Goal: Transaction & Acquisition: Purchase product/service

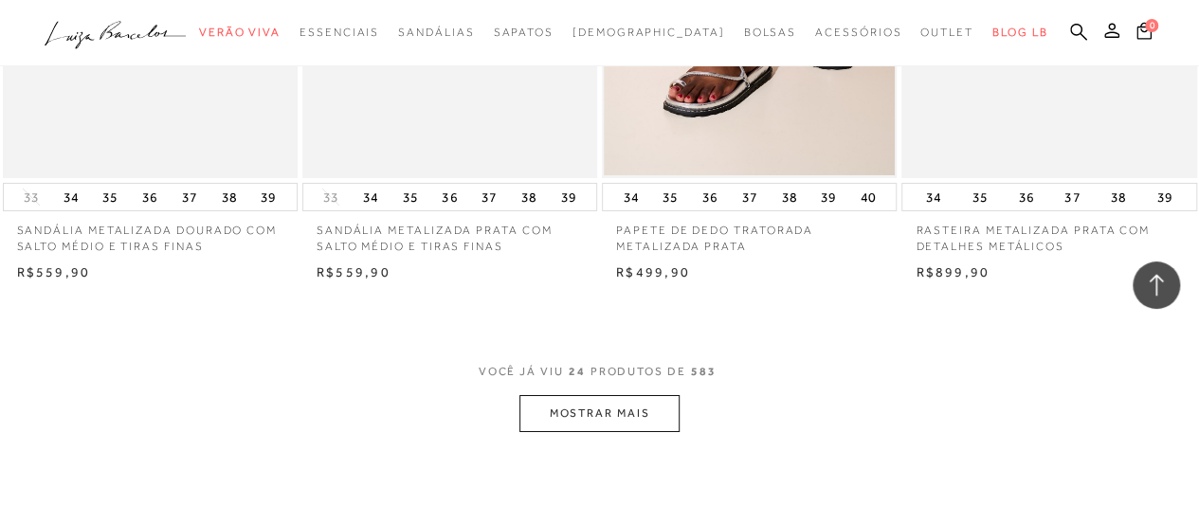
scroll to position [3508, 0]
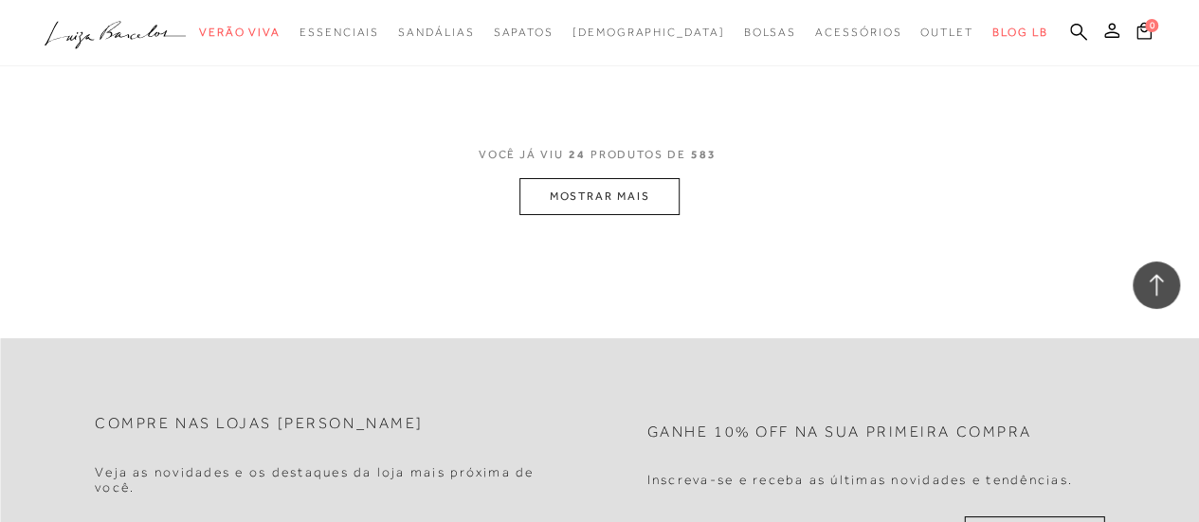
click at [639, 178] on button "MOSTRAR MAIS" at bounding box center [599, 196] width 159 height 37
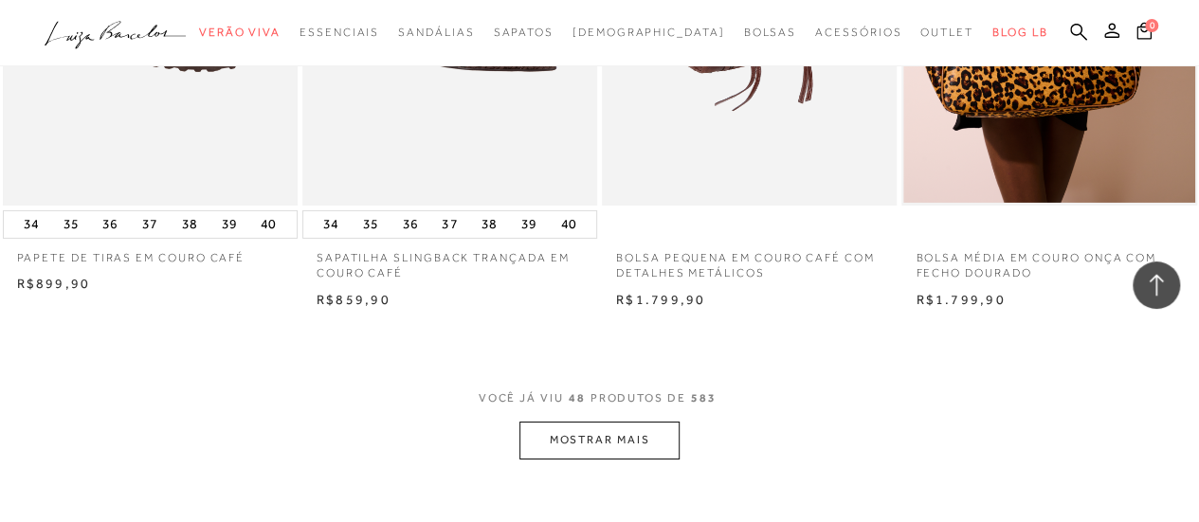
scroll to position [6922, 0]
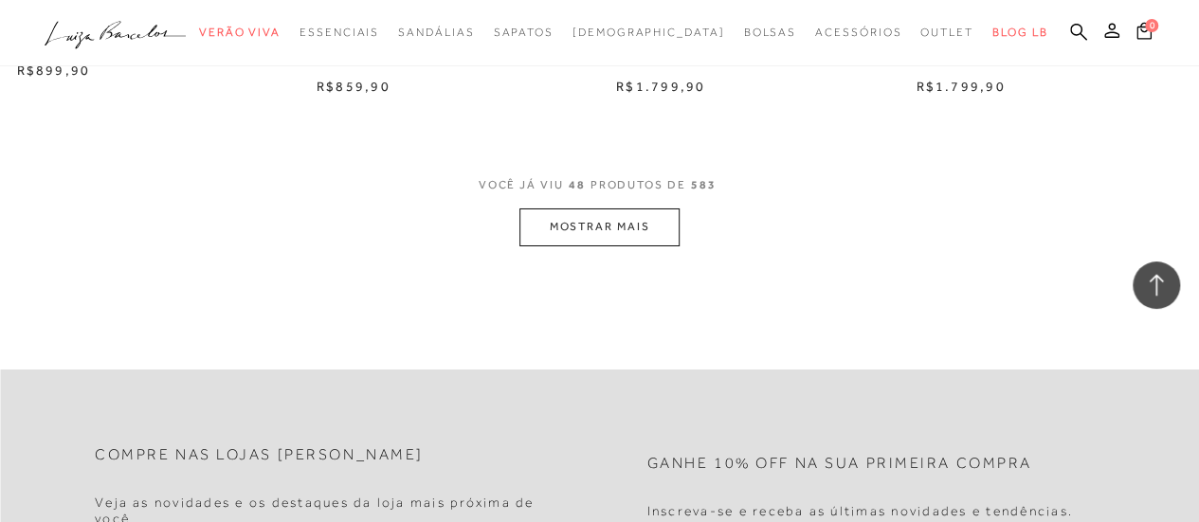
click at [578, 209] on button "MOSTRAR MAIS" at bounding box center [599, 227] width 159 height 37
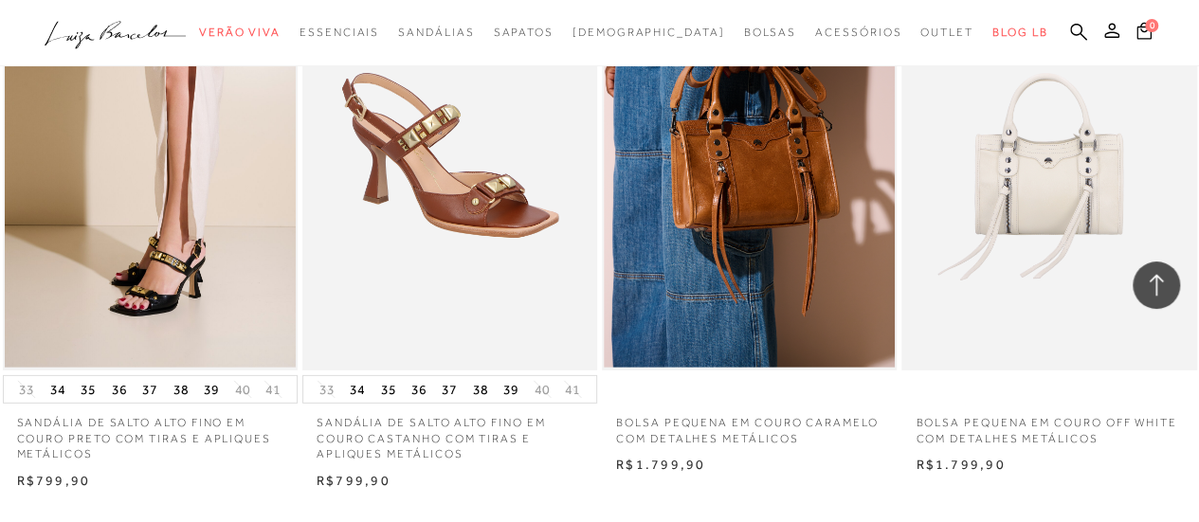
scroll to position [10335, 0]
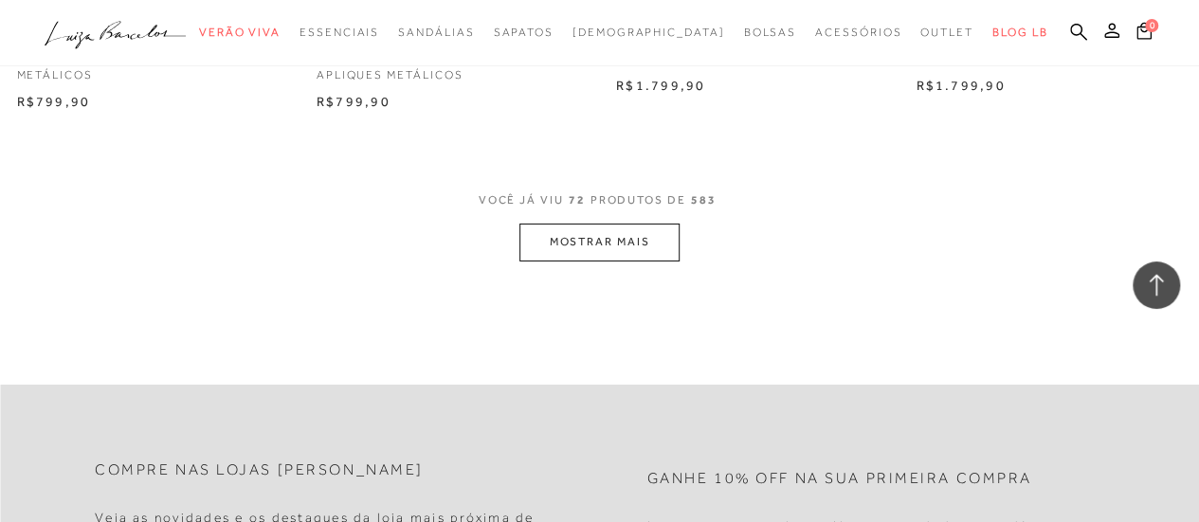
click at [605, 232] on button "MOSTRAR MAIS" at bounding box center [599, 242] width 159 height 37
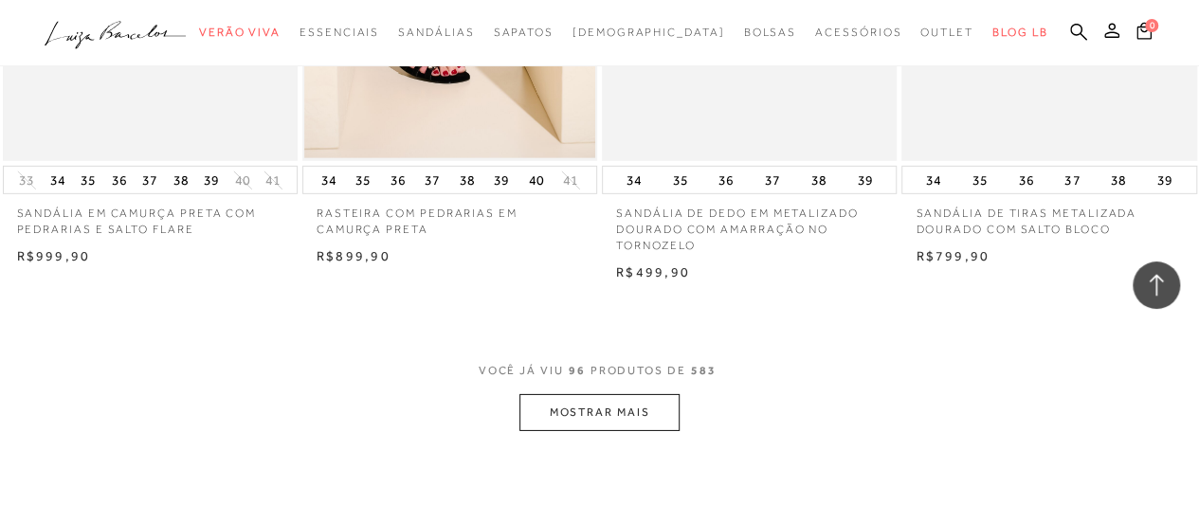
scroll to position [13653, 0]
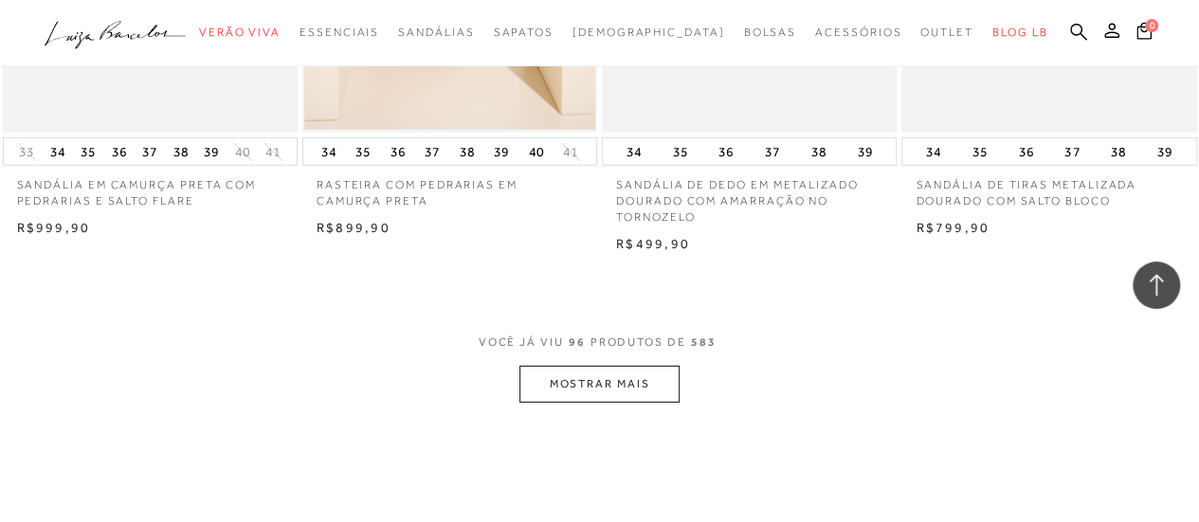
click at [601, 375] on button "MOSTRAR MAIS" at bounding box center [599, 384] width 159 height 37
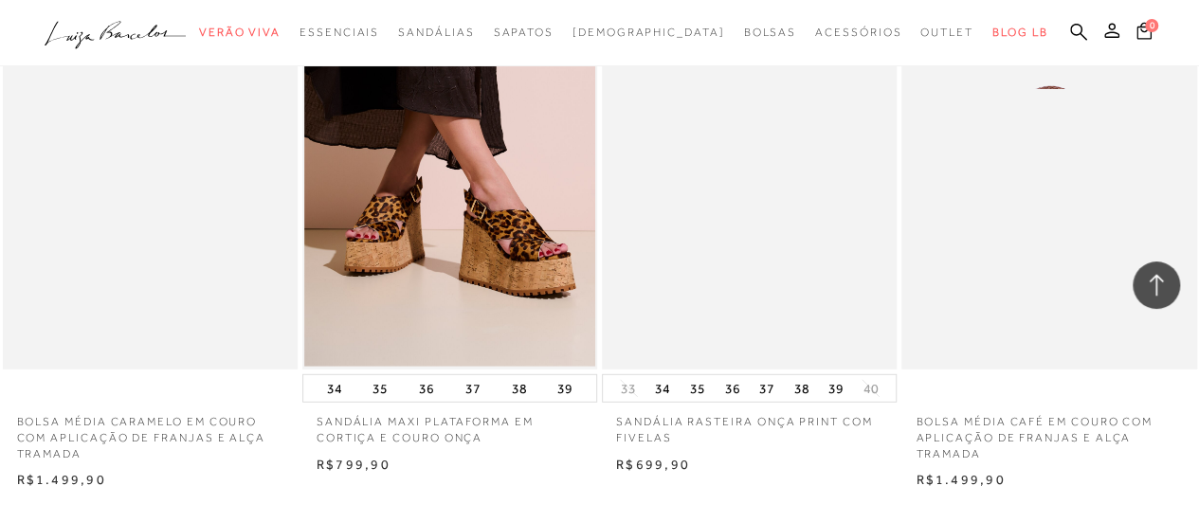
scroll to position [17256, 0]
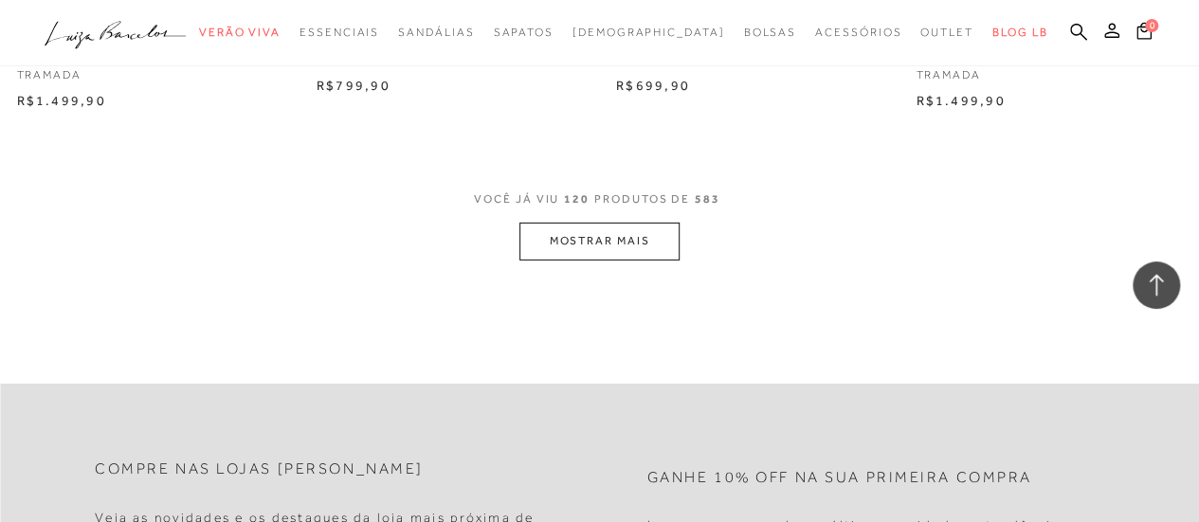
click at [647, 230] on button "MOSTRAR MAIS" at bounding box center [599, 241] width 159 height 37
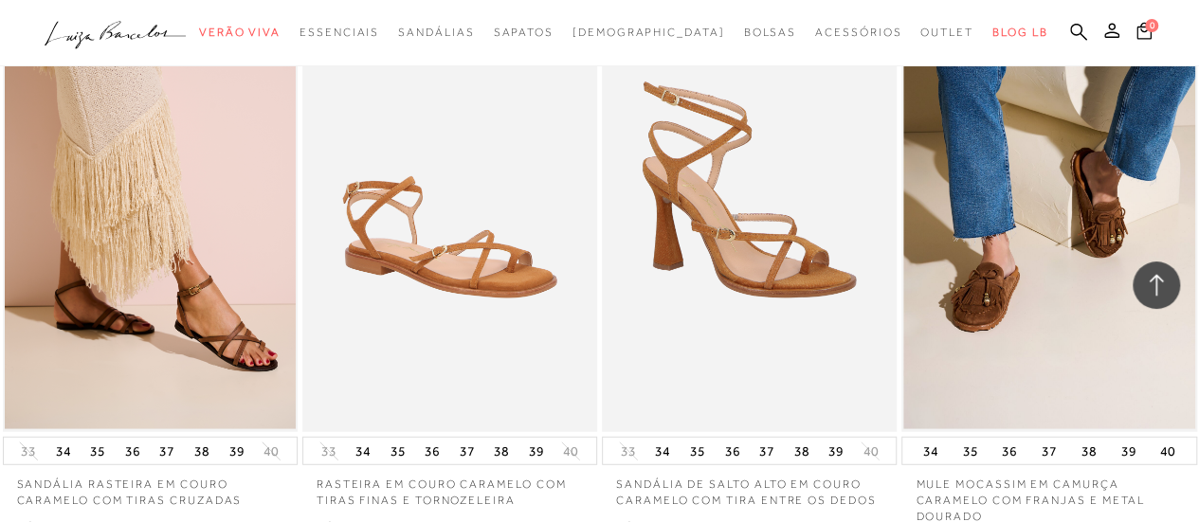
scroll to position [20765, 0]
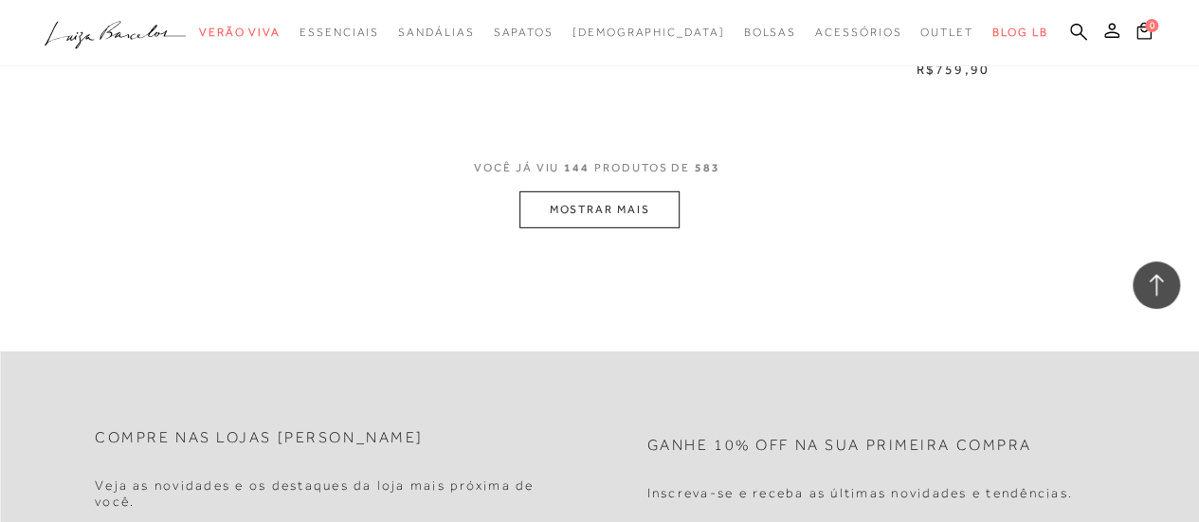
click at [583, 192] on button "MOSTRAR MAIS" at bounding box center [599, 210] width 159 height 37
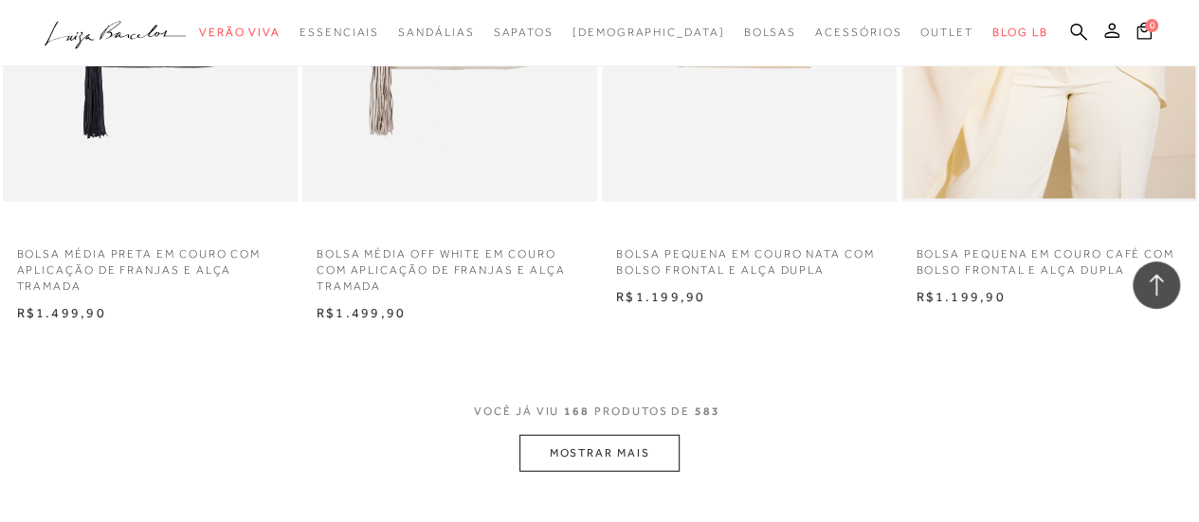
scroll to position [23799, 0]
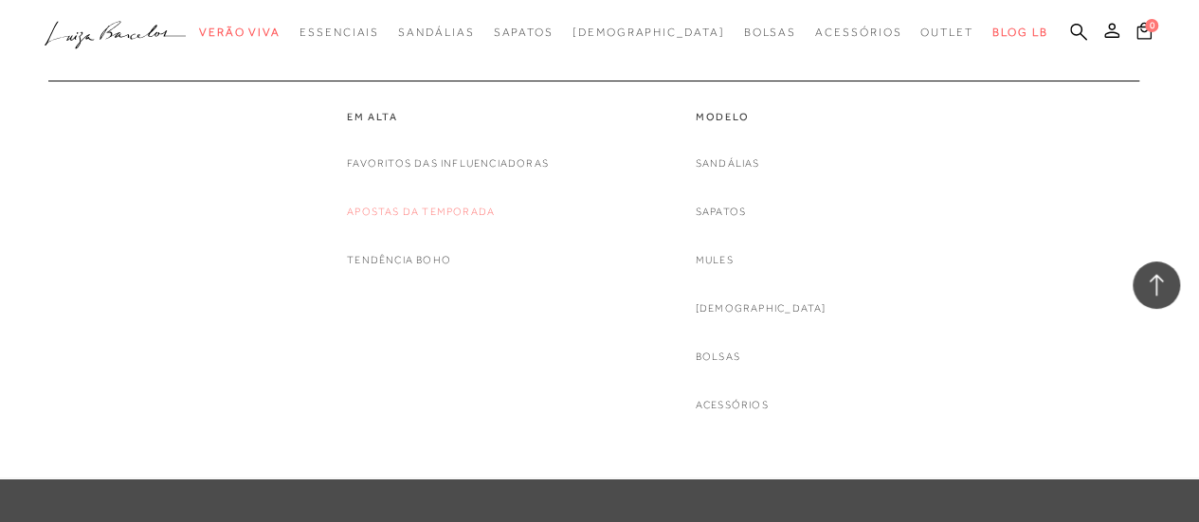
click at [423, 213] on link "Apostas da Temporada" at bounding box center [421, 212] width 148 height 20
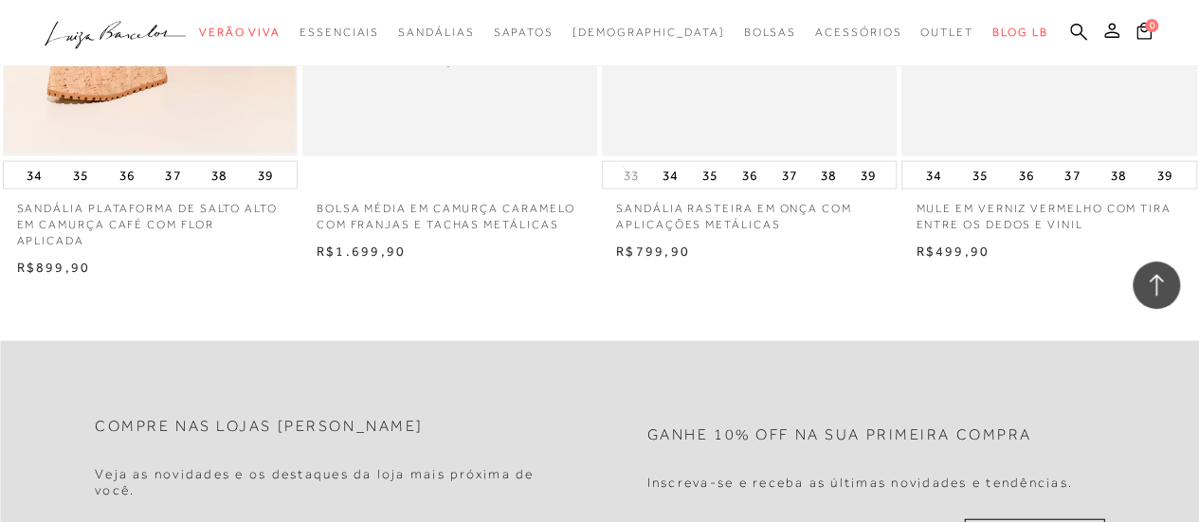
scroll to position [2086, 0]
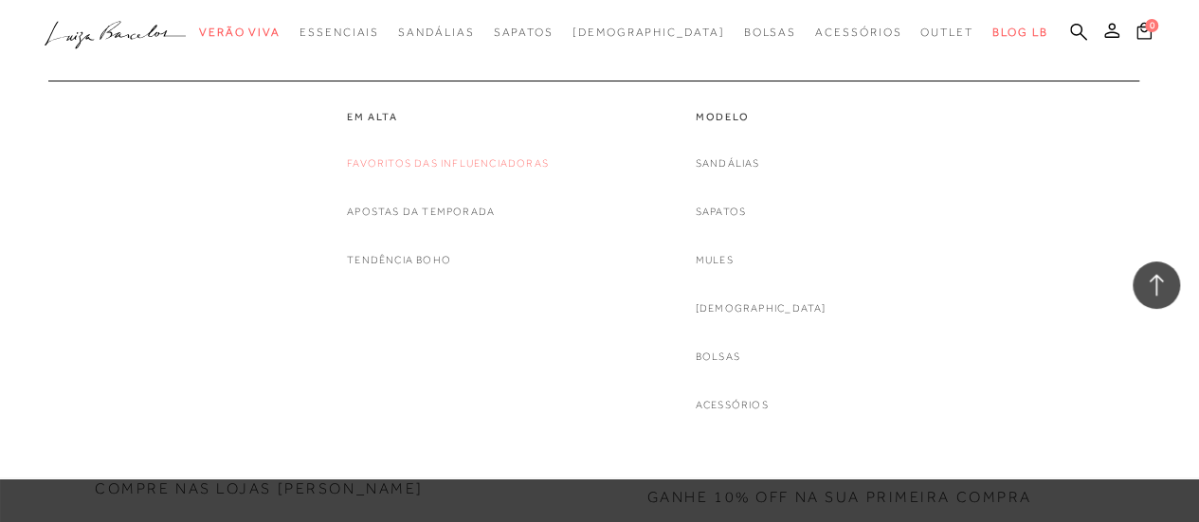
click at [394, 164] on link "Favoritos das Influenciadoras" at bounding box center [448, 164] width 202 height 20
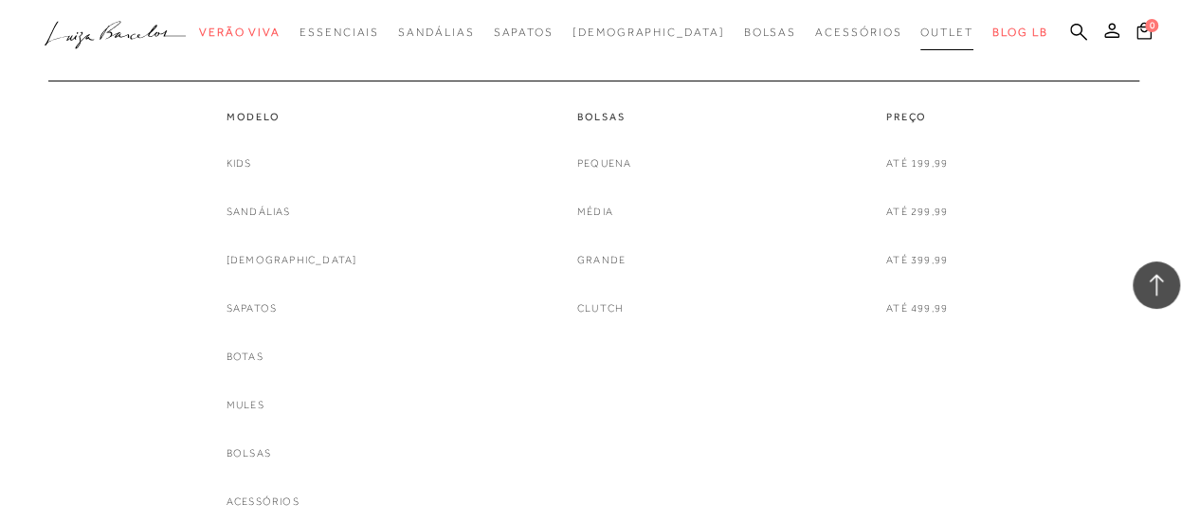
scroll to position [1991, 0]
click at [921, 43] on link "Outlet" at bounding box center [947, 32] width 53 height 35
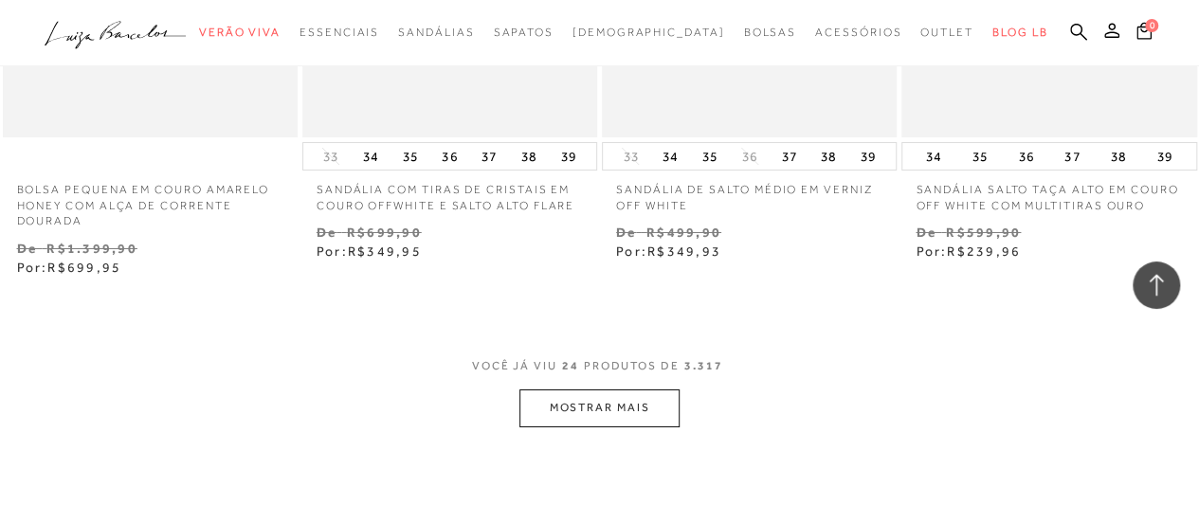
scroll to position [3603, 0]
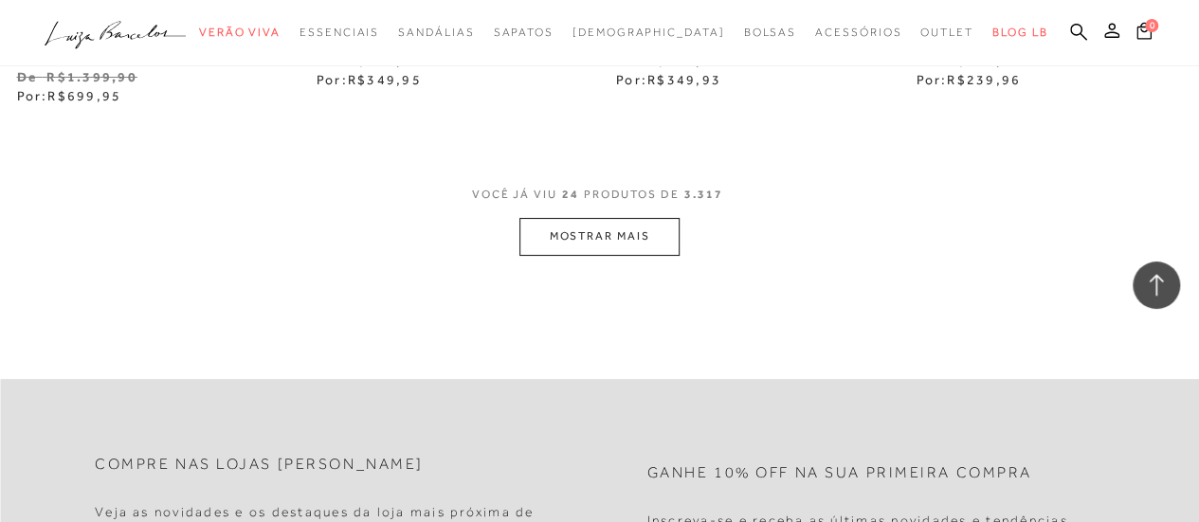
click at [616, 225] on button "MOSTRAR MAIS" at bounding box center [599, 236] width 159 height 37
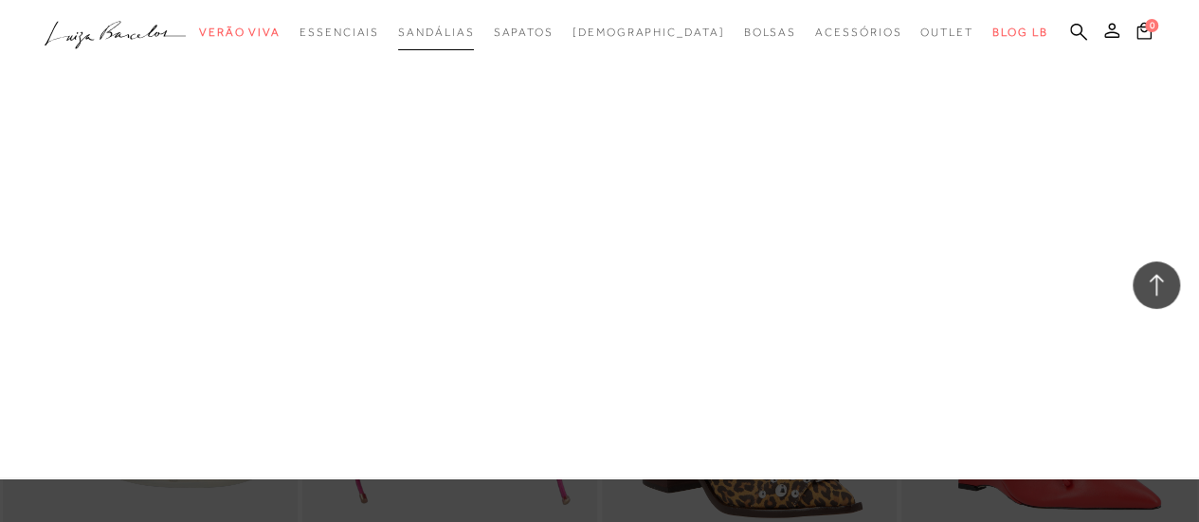
scroll to position [5594, 0]
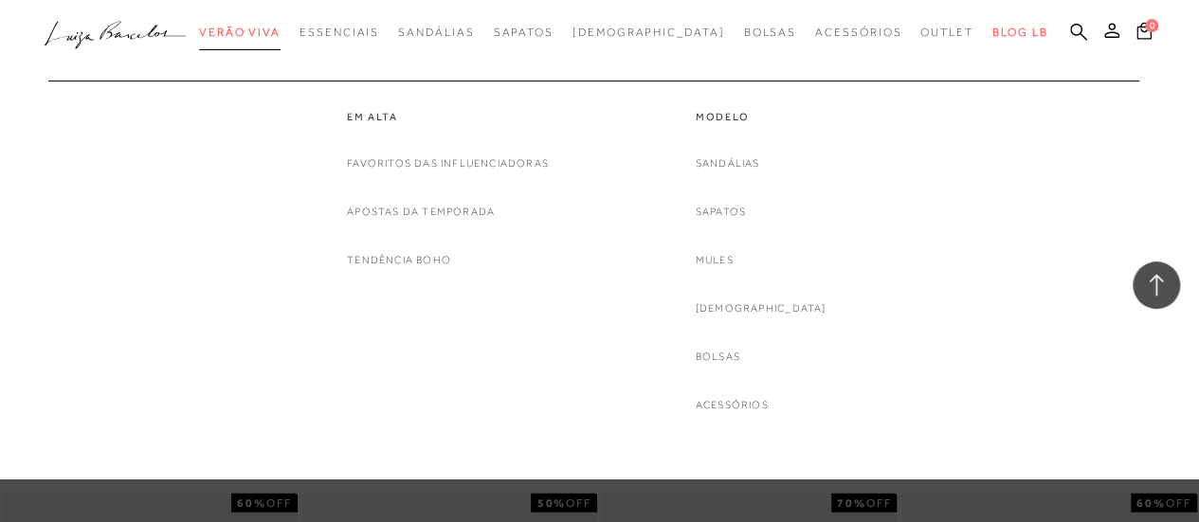
click at [265, 31] on span "Verão Viva" at bounding box center [240, 32] width 82 height 13
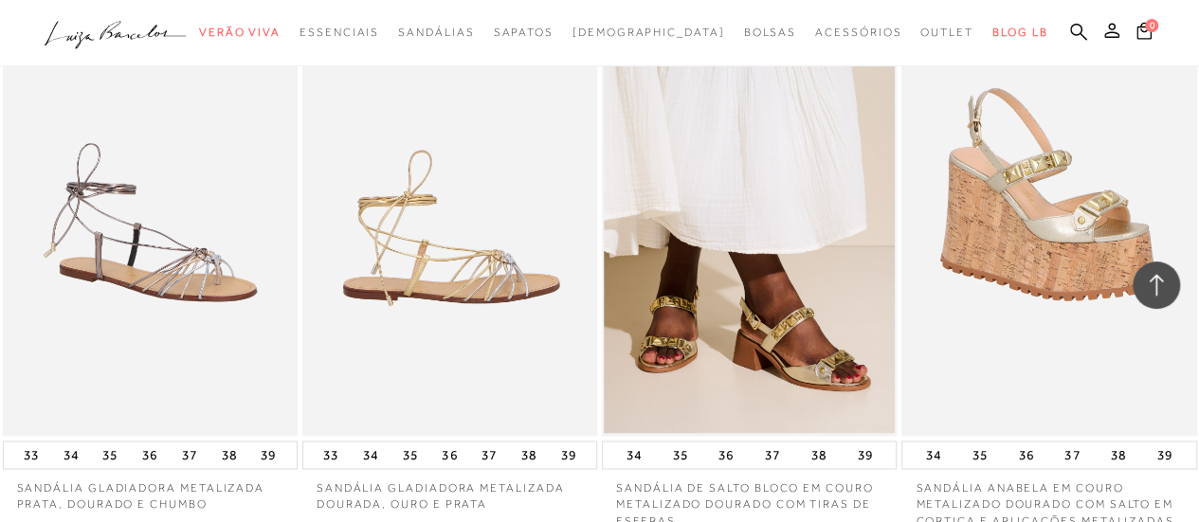
scroll to position [1327, 0]
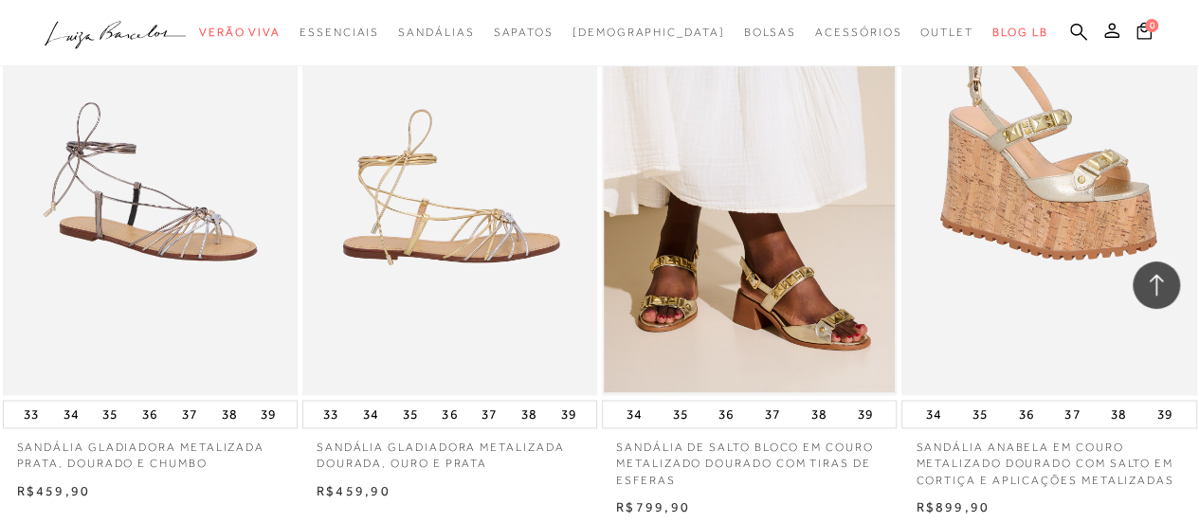
click at [481, 314] on img at bounding box center [450, 174] width 293 height 443
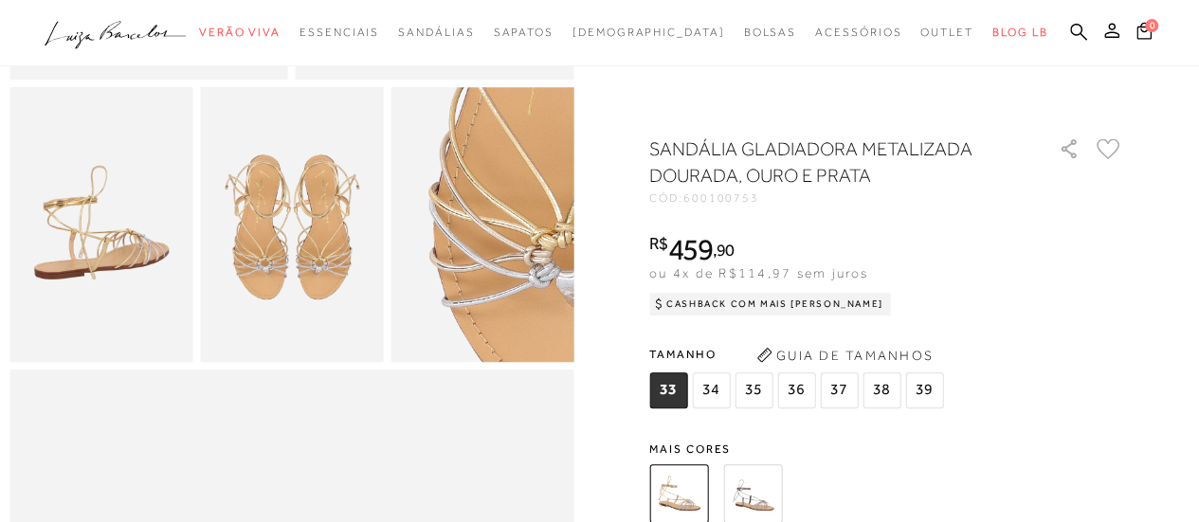
scroll to position [474, 0]
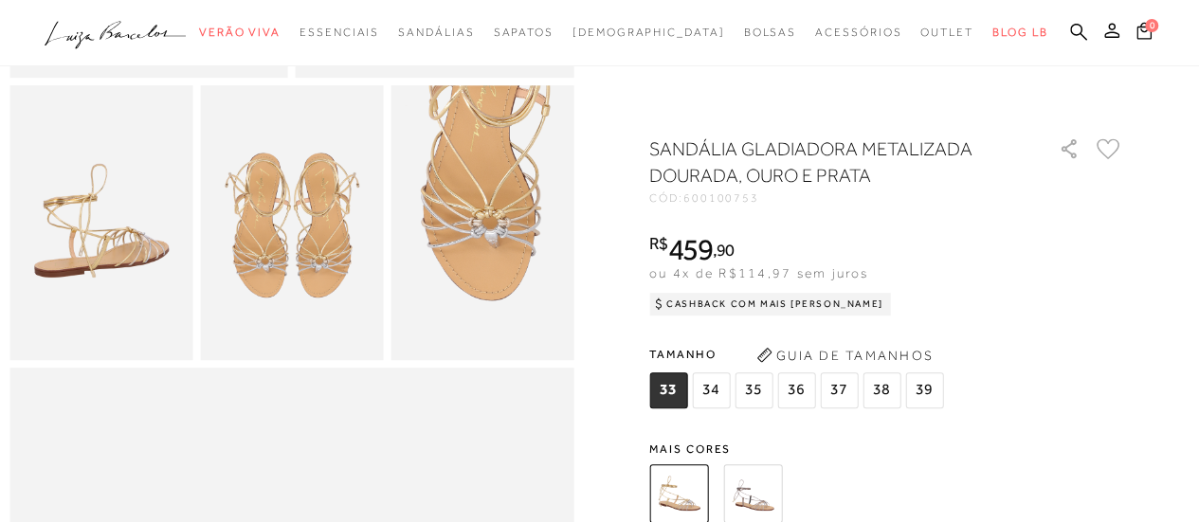
click at [797, 392] on span "36" at bounding box center [796, 391] width 38 height 36
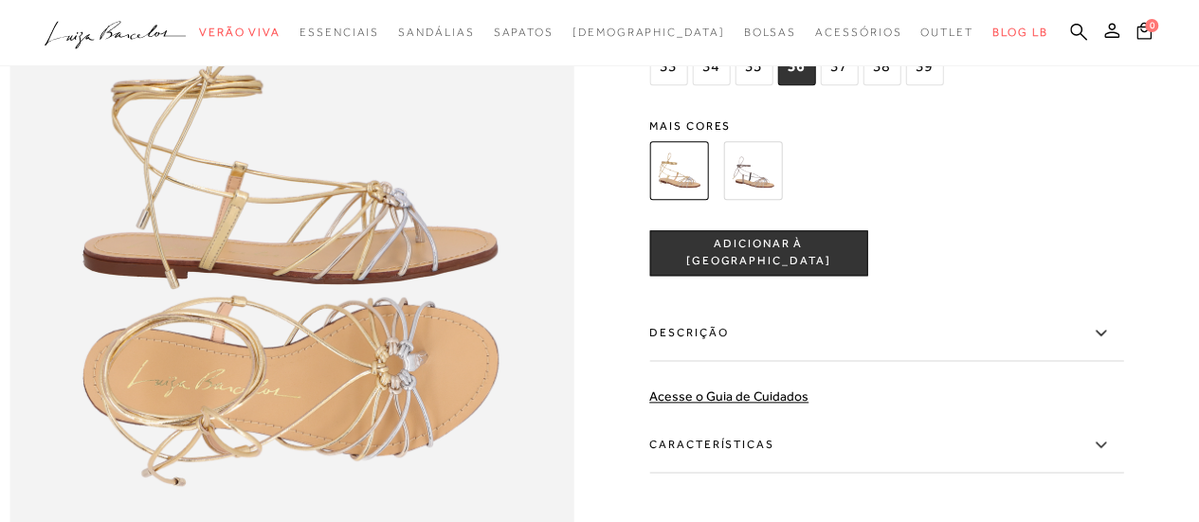
scroll to position [948, 0]
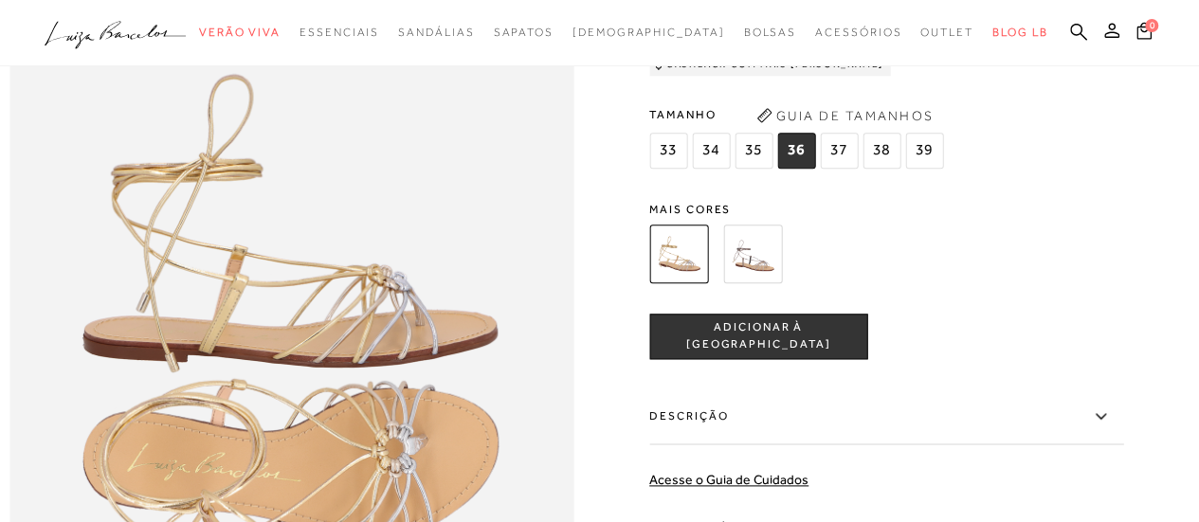
click at [697, 283] on img at bounding box center [678, 254] width 59 height 59
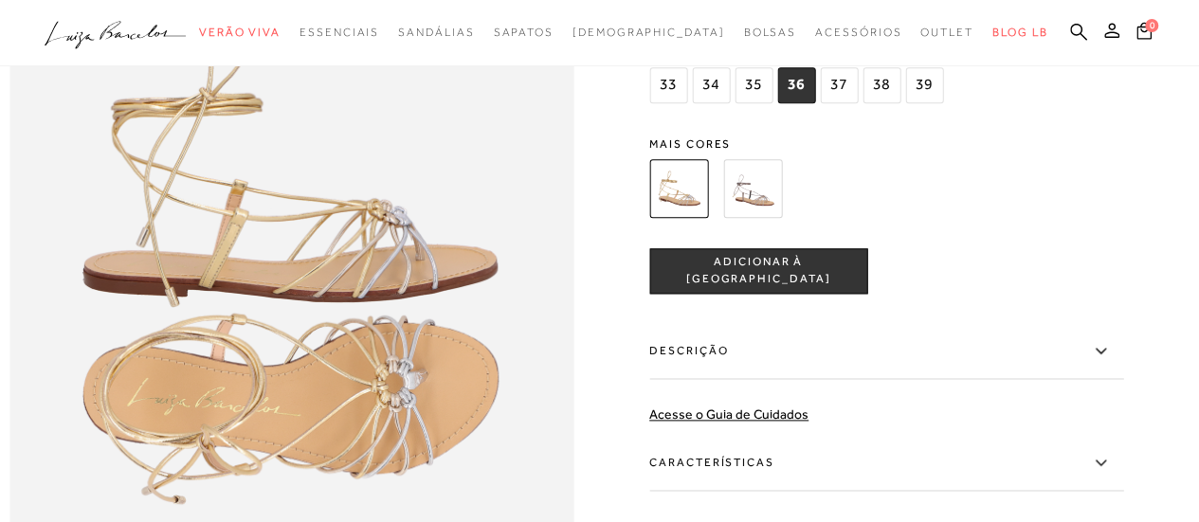
scroll to position [1043, 0]
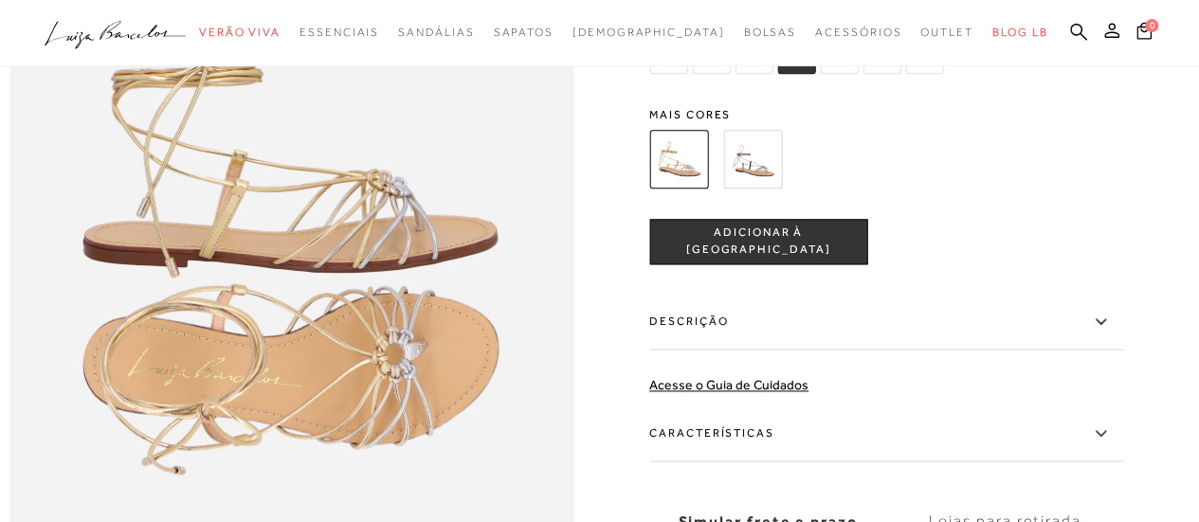
click at [768, 189] on img at bounding box center [752, 159] width 59 height 59
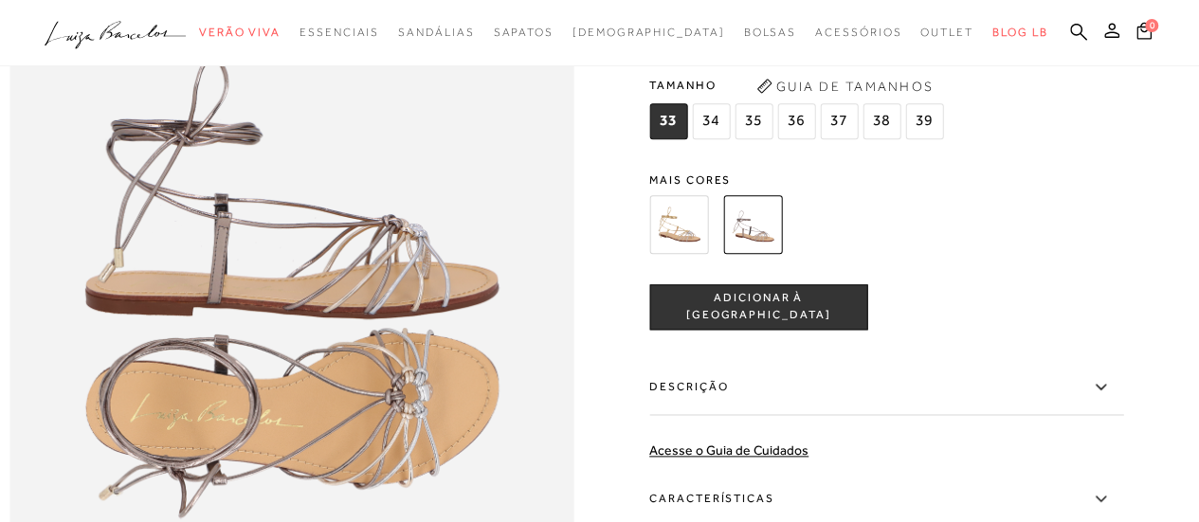
scroll to position [948, 0]
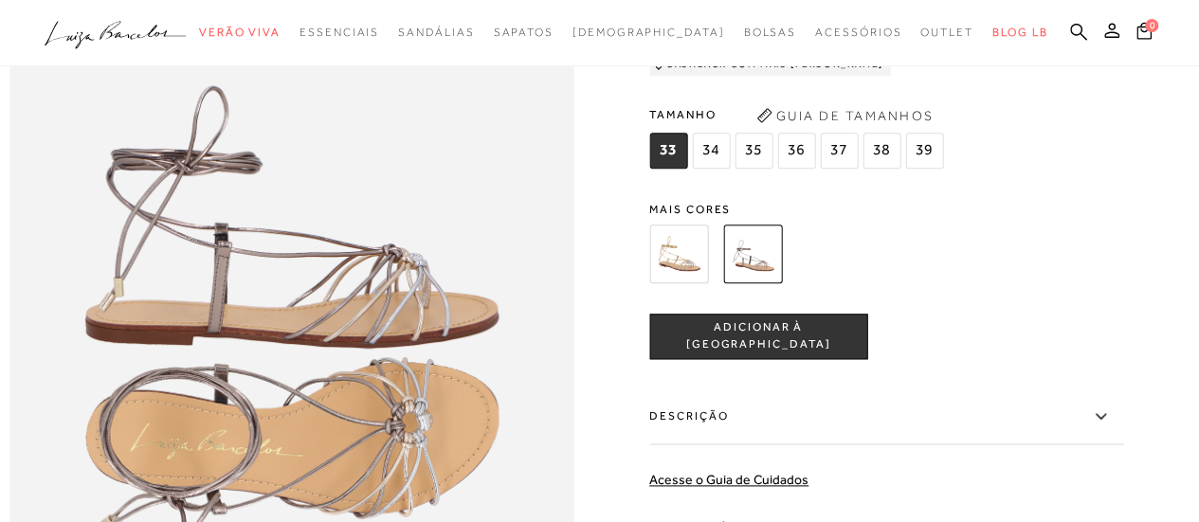
click at [803, 169] on span "36" at bounding box center [796, 151] width 38 height 36
click at [1113, 33] on icon at bounding box center [1112, 30] width 15 height 15
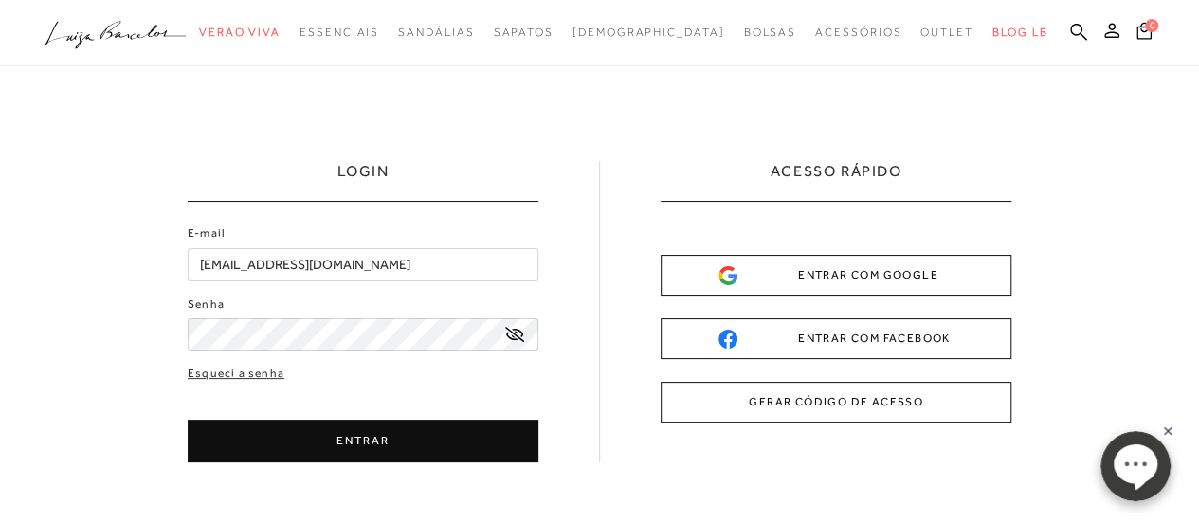
click at [318, 443] on button "ENTRAR" at bounding box center [363, 441] width 351 height 43
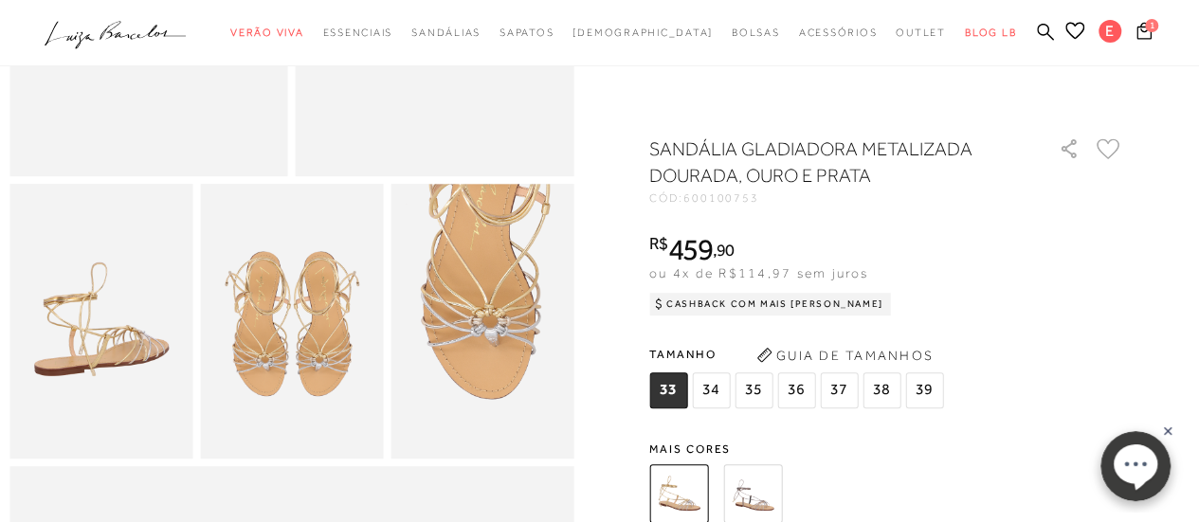
scroll to position [379, 0]
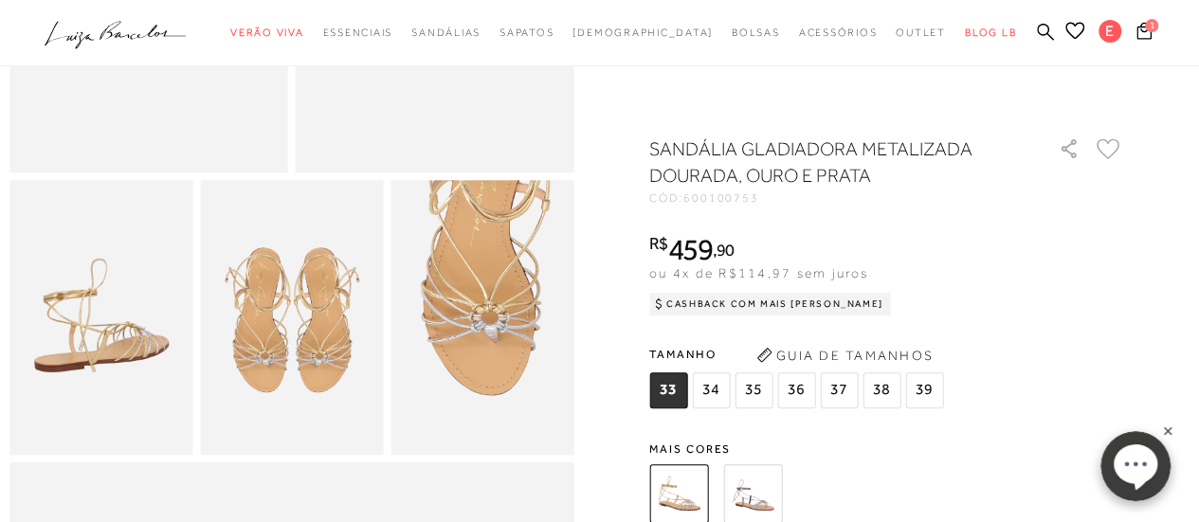
click at [796, 388] on span "36" at bounding box center [796, 391] width 38 height 36
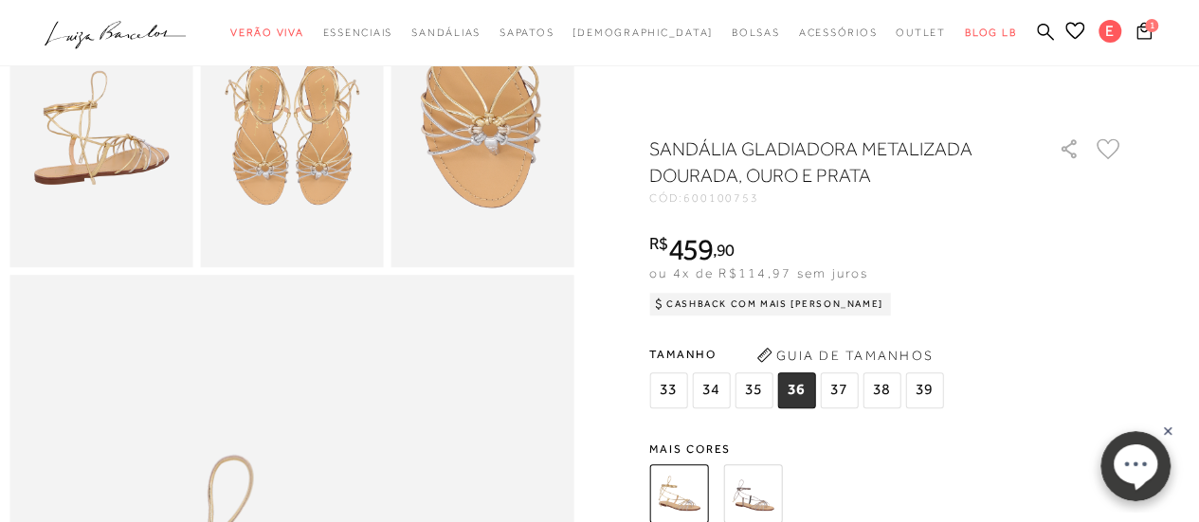
scroll to position [569, 0]
click at [753, 498] on img at bounding box center [752, 494] width 59 height 59
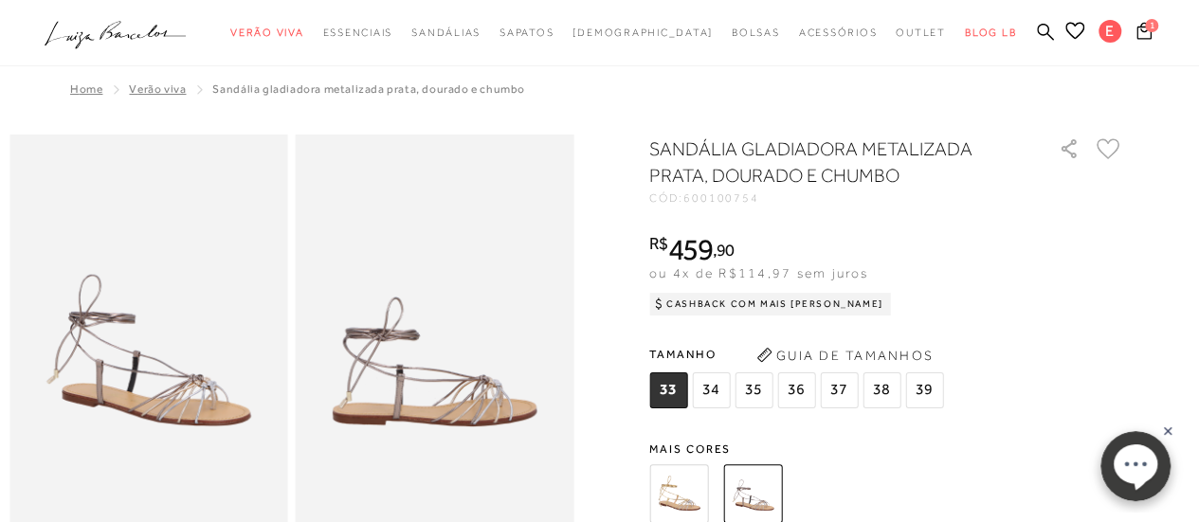
scroll to position [379, 0]
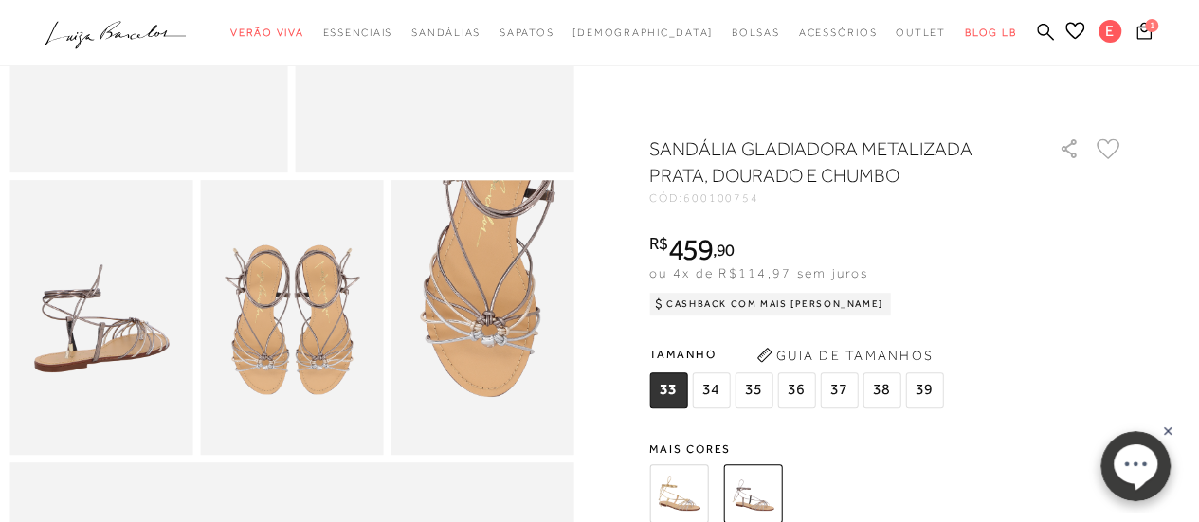
click at [802, 395] on span "36" at bounding box center [796, 391] width 38 height 36
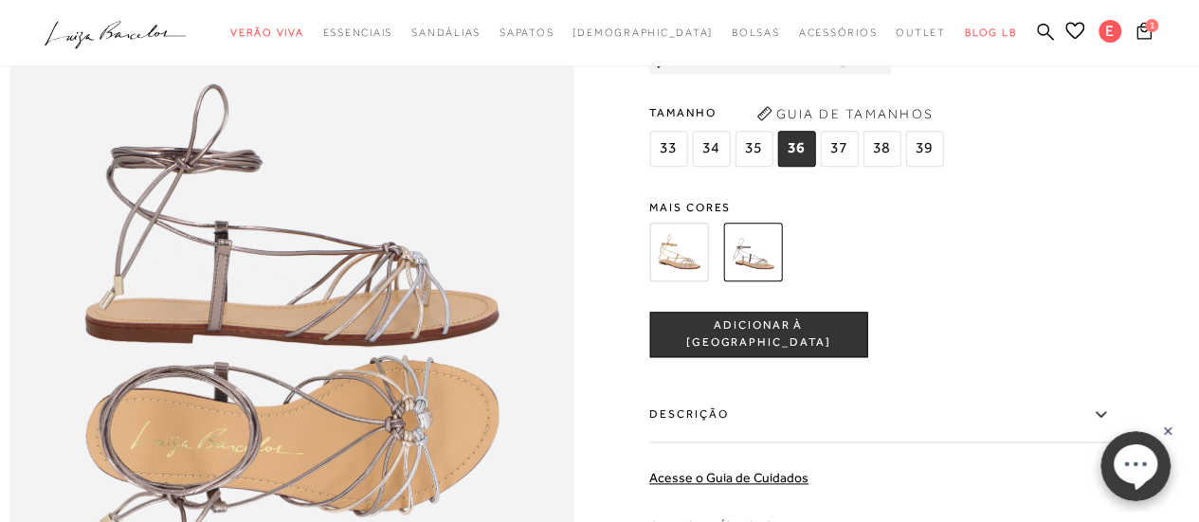
scroll to position [1043, 0]
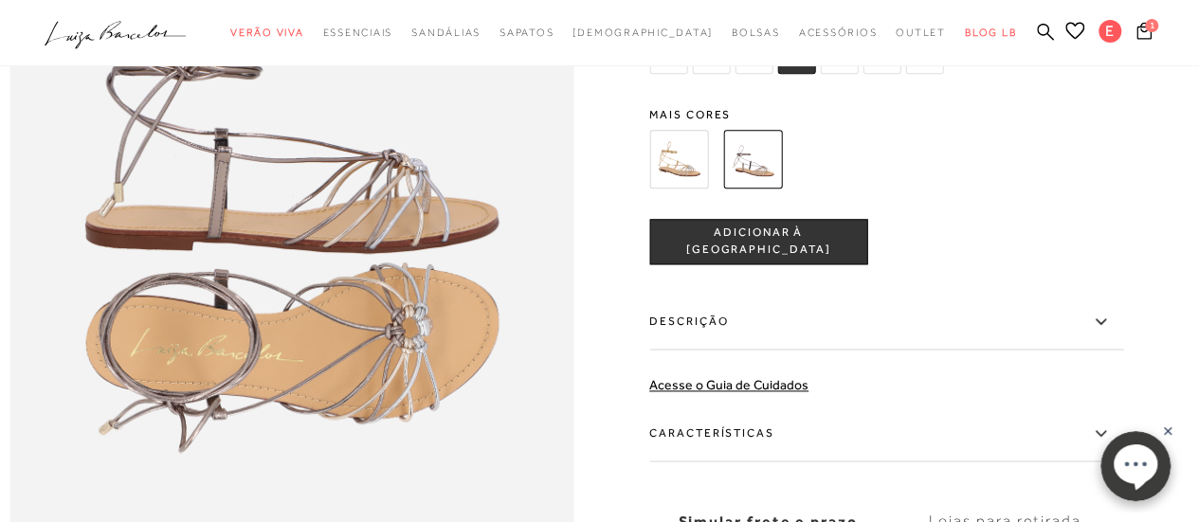
click at [789, 259] on span "ADICIONAR À [GEOGRAPHIC_DATA]" at bounding box center [758, 242] width 216 height 33
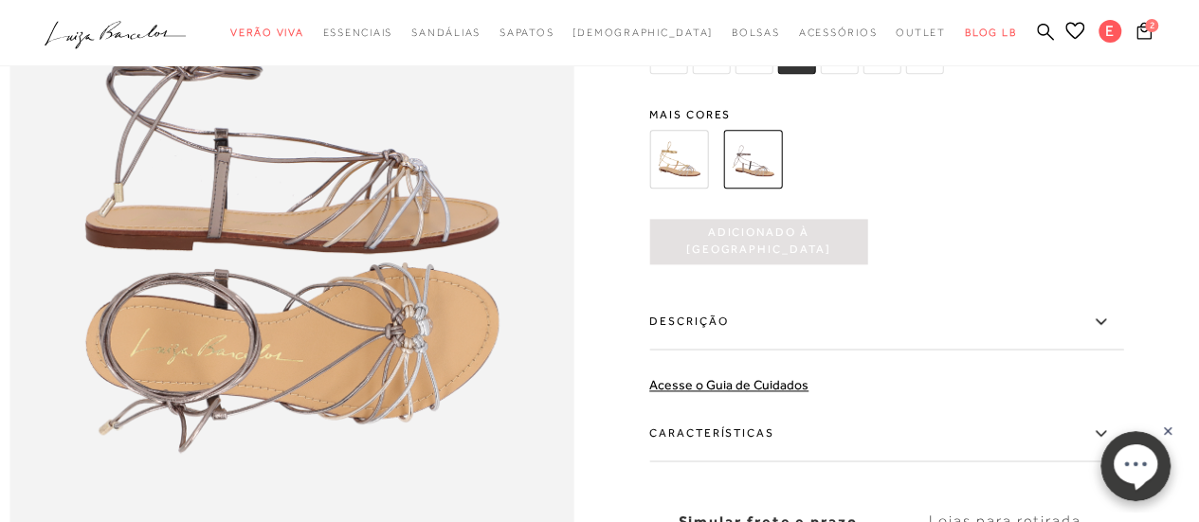
scroll to position [0, 0]
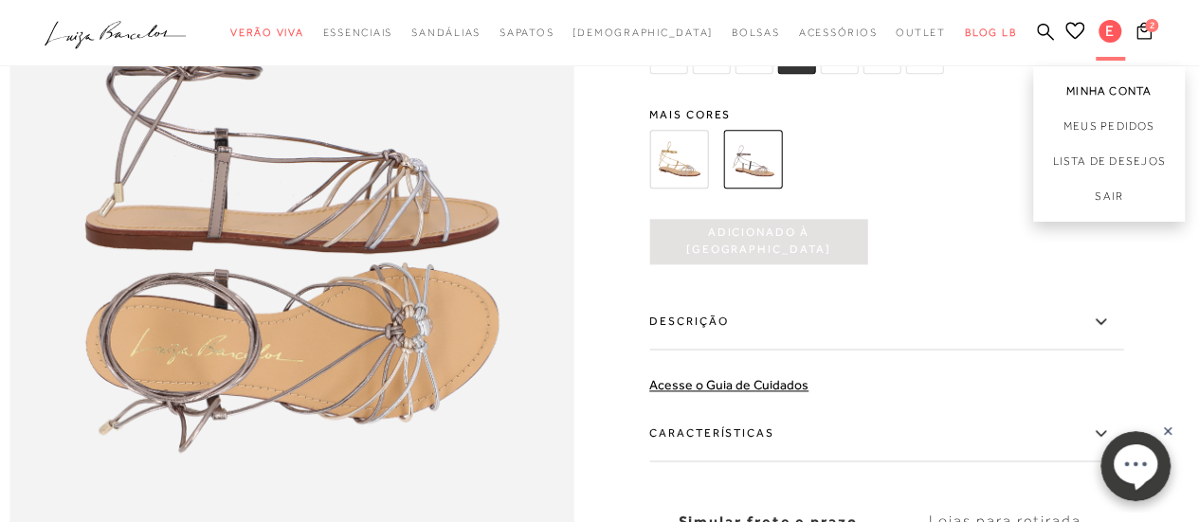
click at [1104, 86] on link "Minha Conta" at bounding box center [1109, 87] width 152 height 43
